Goal: Transaction & Acquisition: Purchase product/service

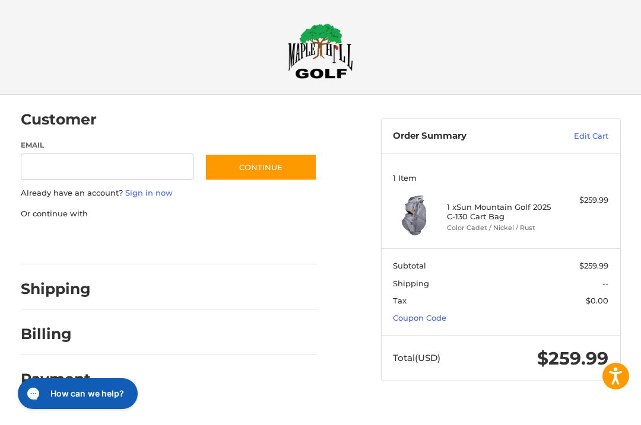
click at [430, 319] on link "Coupon Code" at bounding box center [419, 317] width 53 height 9
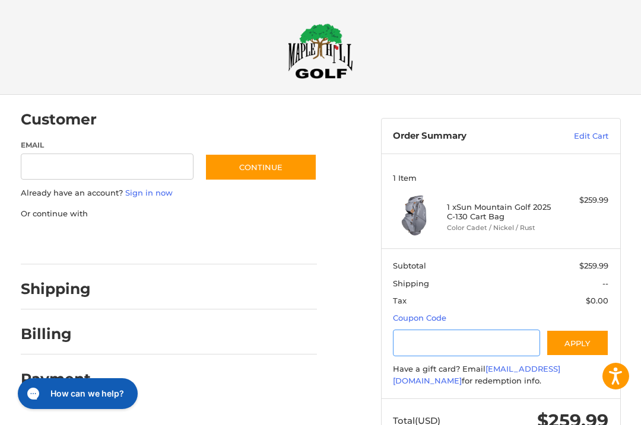
click at [434, 351] on input "Gift Certificate or Coupon Code" at bounding box center [466, 343] width 147 height 27
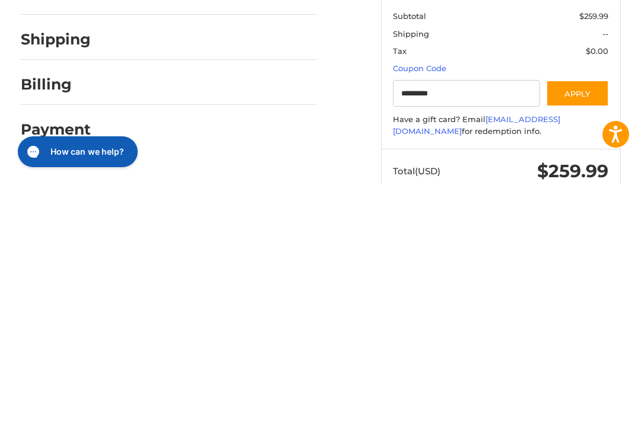
scroll to position [40, 0]
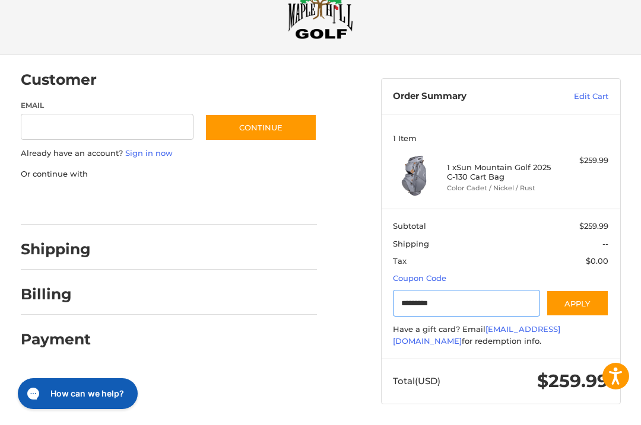
type input "*********"
click at [589, 300] on button "Apply" at bounding box center [577, 303] width 63 height 27
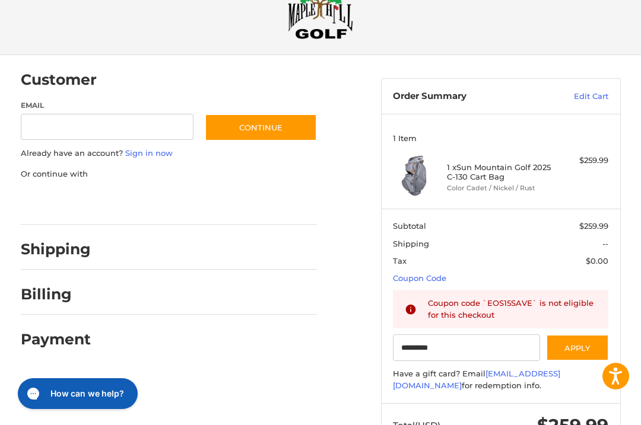
click at [603, 96] on link "Edit Cart" at bounding box center [573, 97] width 69 height 12
